Goal: Transaction & Acquisition: Purchase product/service

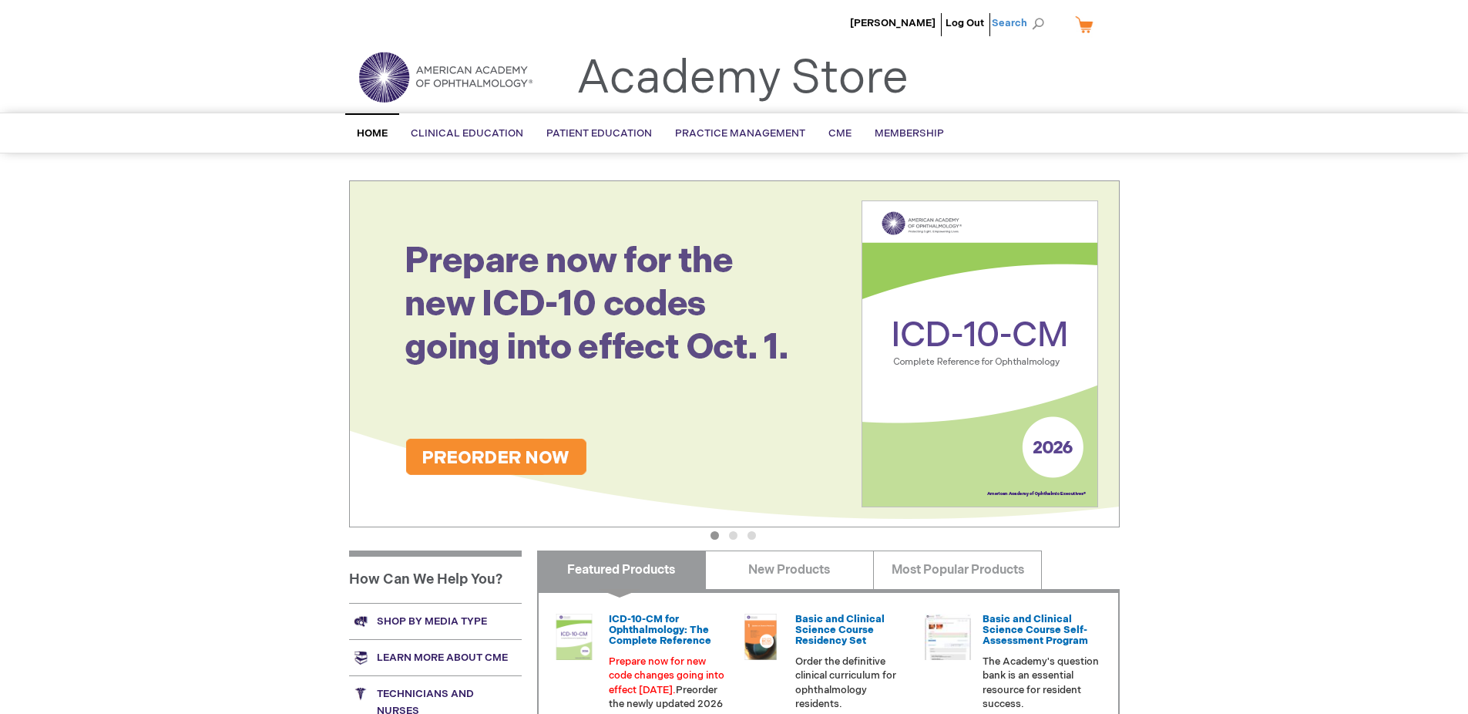
click at [1032, 24] on span "Search" at bounding box center [1021, 23] width 59 height 31
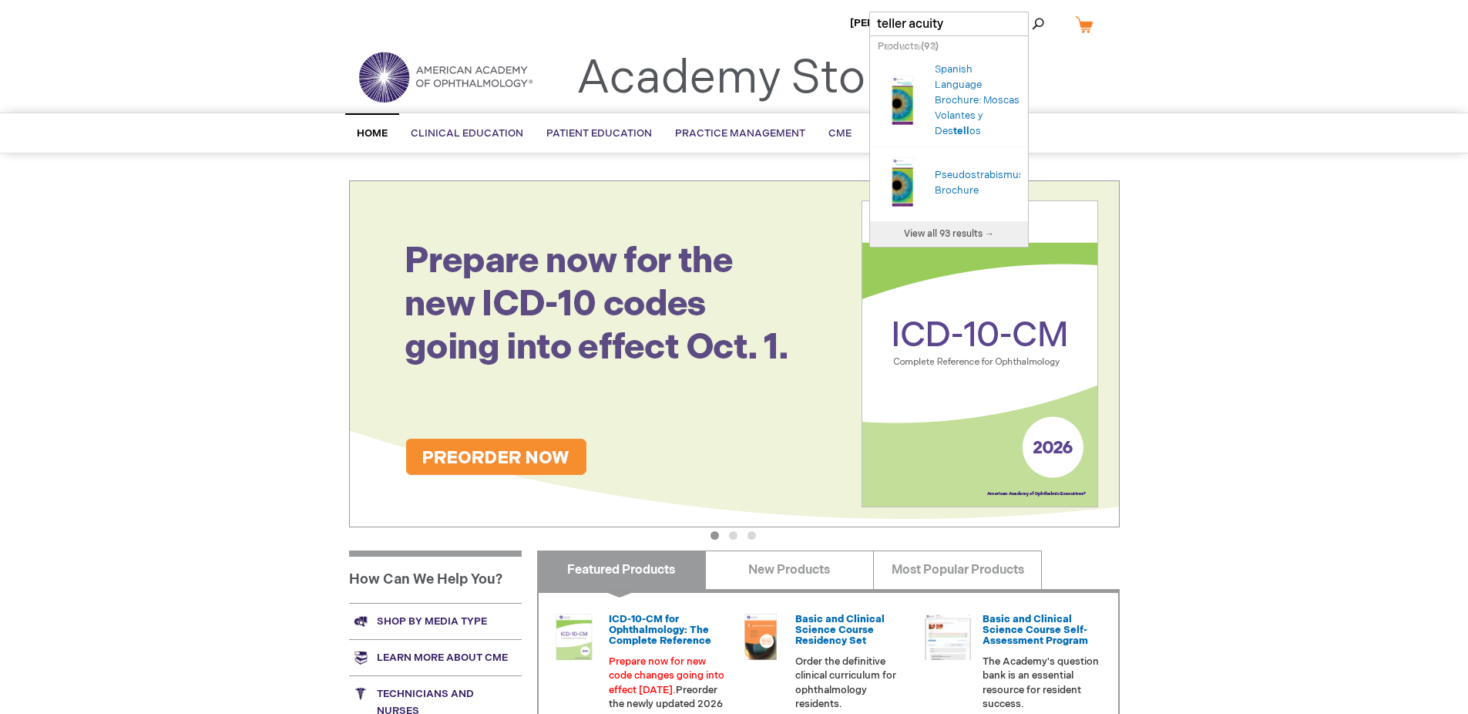
type input "teller acuity"
click at [1032, 12] on button "Search" at bounding box center [1038, 24] width 12 height 25
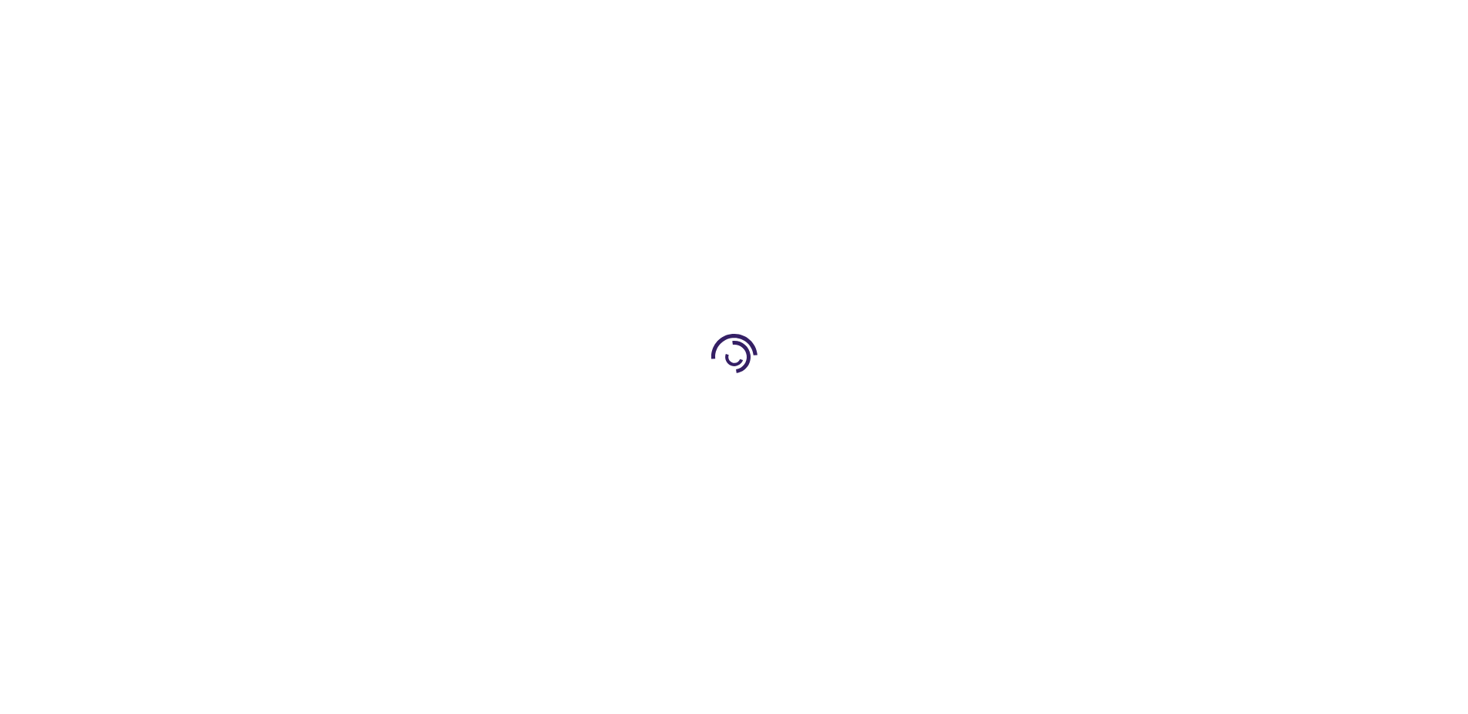
type input "0"
